Goal: Information Seeking & Learning: Learn about a topic

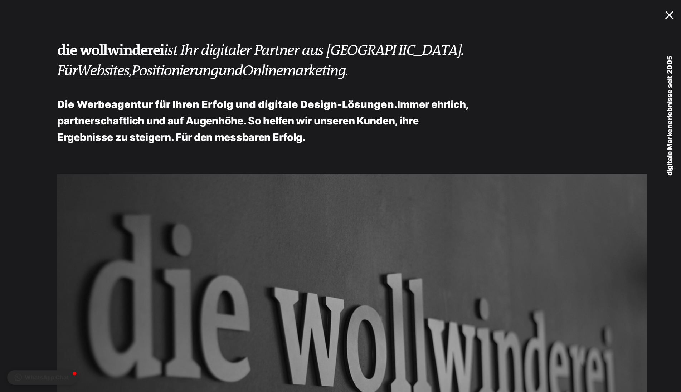
click at [669, 16] on div at bounding box center [670, 13] width 11 height 7
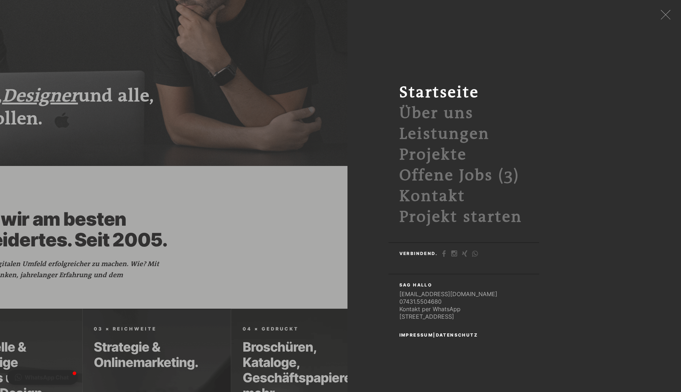
scroll to position [292, 0]
click at [661, 14] on div at bounding box center [664, 14] width 13 height 13
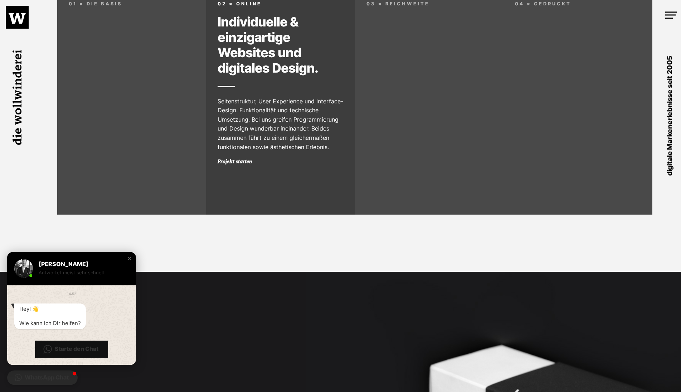
scroll to position [620, 0]
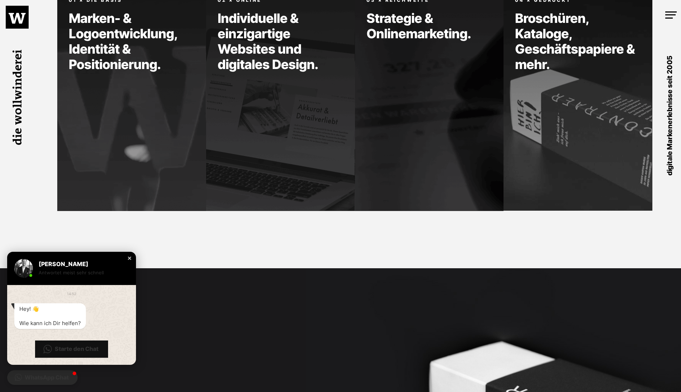
click at [127, 258] on div "Close chat window" at bounding box center [129, 258] width 7 height 7
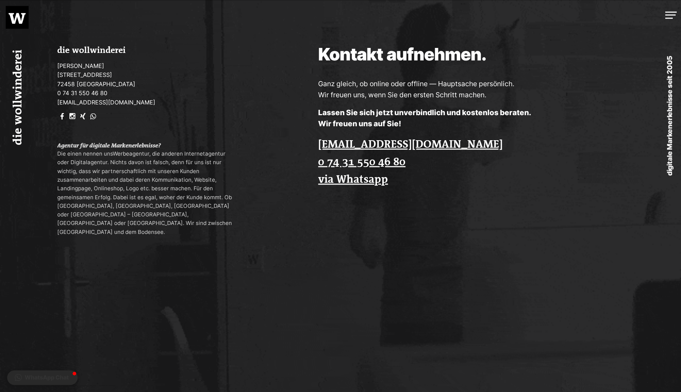
scroll to position [2104, 0]
click at [665, 15] on div at bounding box center [670, 13] width 11 height 7
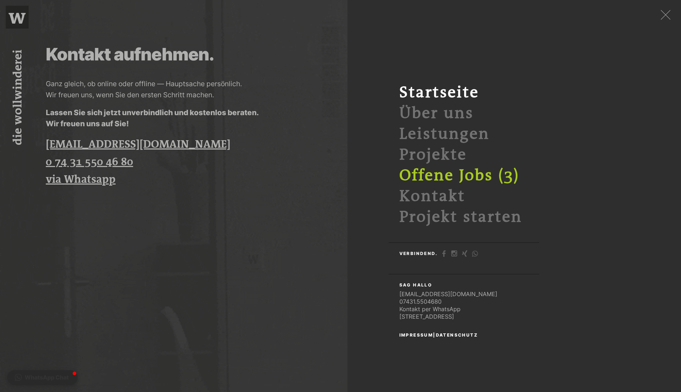
click at [470, 173] on link "Offene Jobs (3)" at bounding box center [459, 176] width 120 height 18
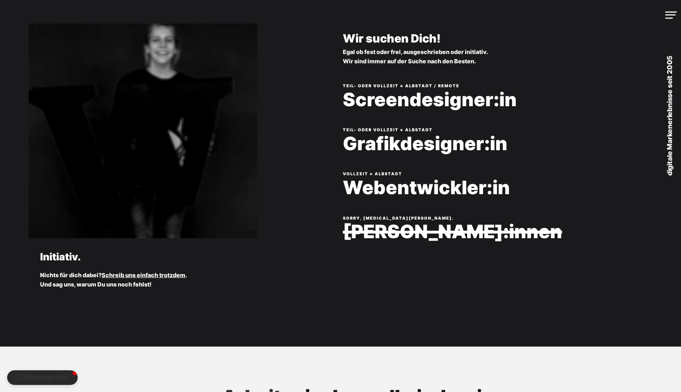
scroll to position [109, 0]
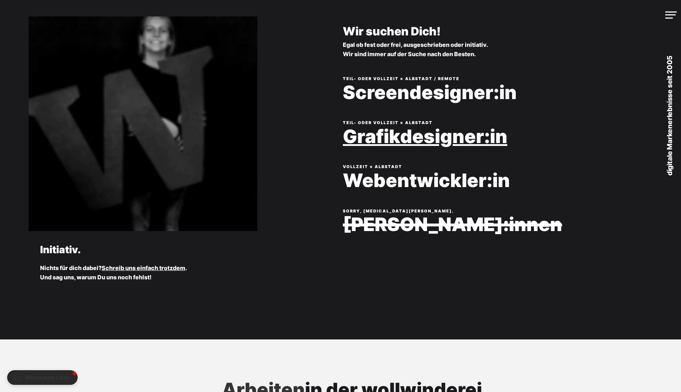
click at [460, 147] on link "Grafikdesigner:in" at bounding box center [503, 136] width 320 height 20
